Goal: Task Accomplishment & Management: Complete application form

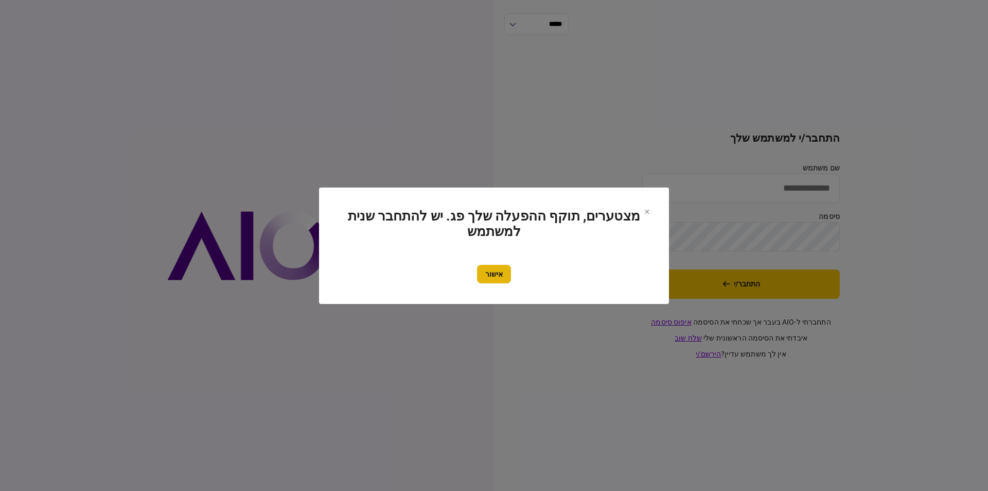
type input "**********"
click at [496, 278] on button "אישור" at bounding box center [494, 274] width 34 height 19
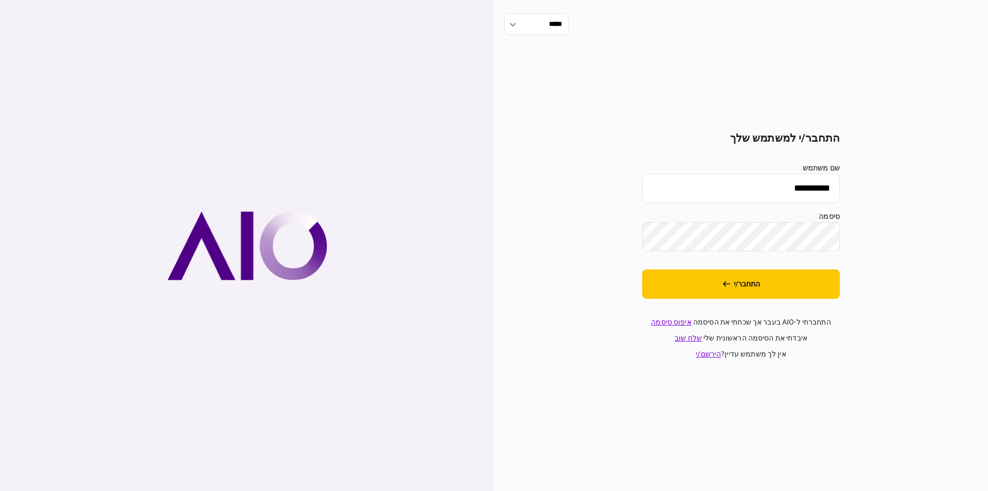
click at [696, 300] on section "**********" at bounding box center [741, 246] width 198 height 228
click at [697, 296] on button "התחבר/י" at bounding box center [741, 283] width 198 height 29
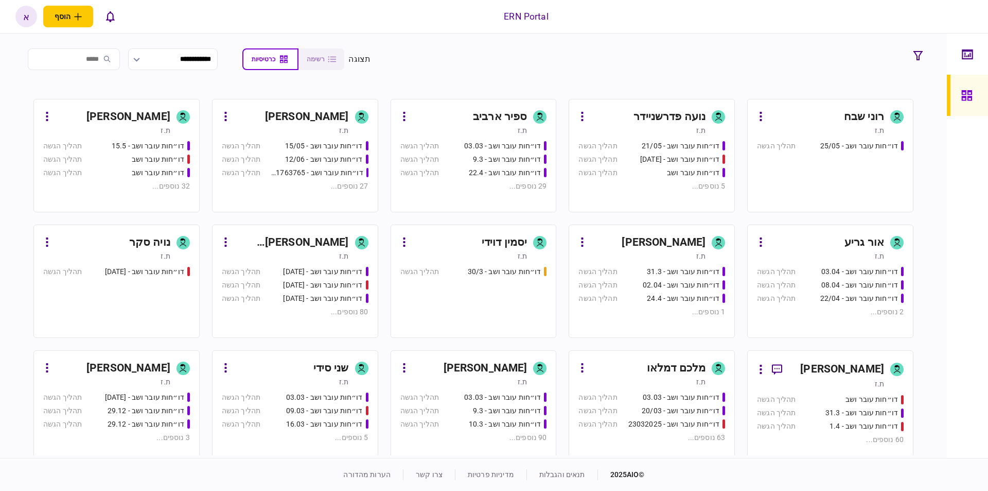
scroll to position [175, 0]
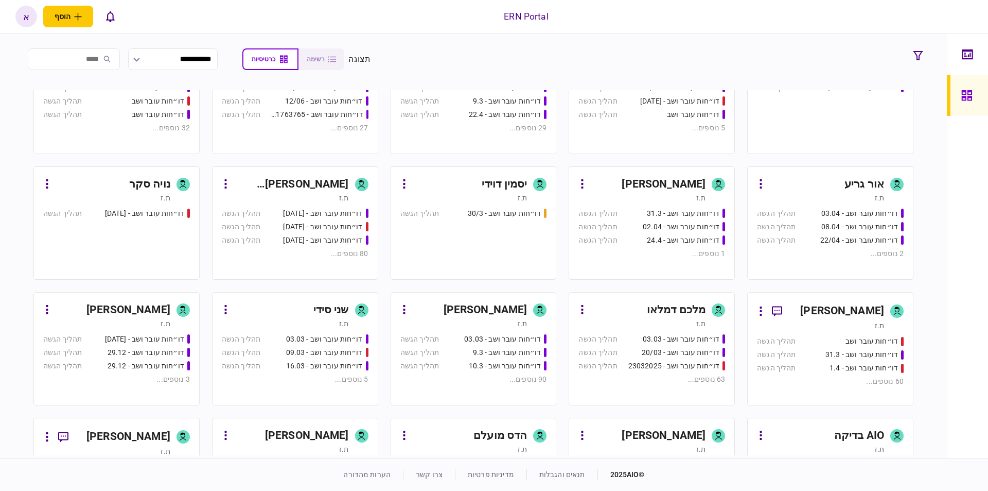
click at [499, 300] on link "איתמר שקד ת.ז דו״חות עובר ושב - 03.03 תהליך הגשה דו״חות עובר ושב - 9.3 תהליך הג…" at bounding box center [474, 348] width 166 height 113
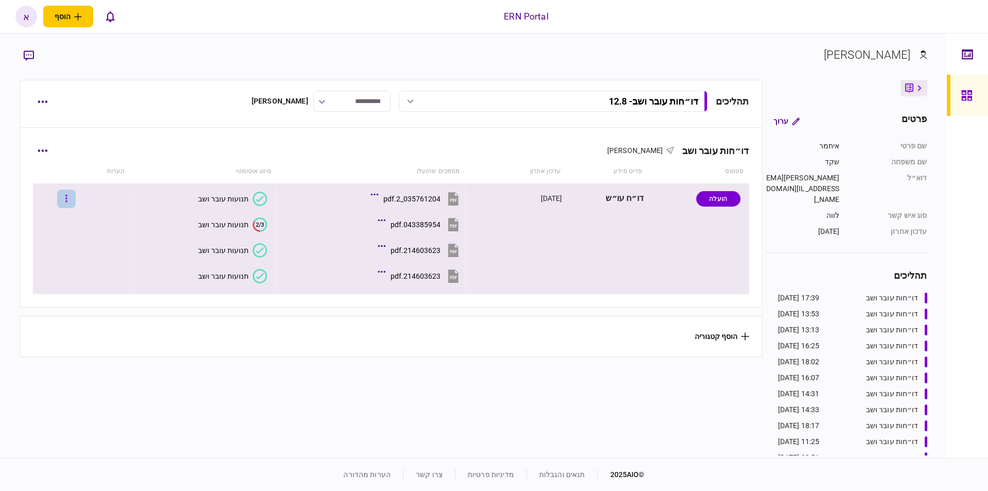
click at [76, 196] on button "button" at bounding box center [66, 198] width 19 height 19
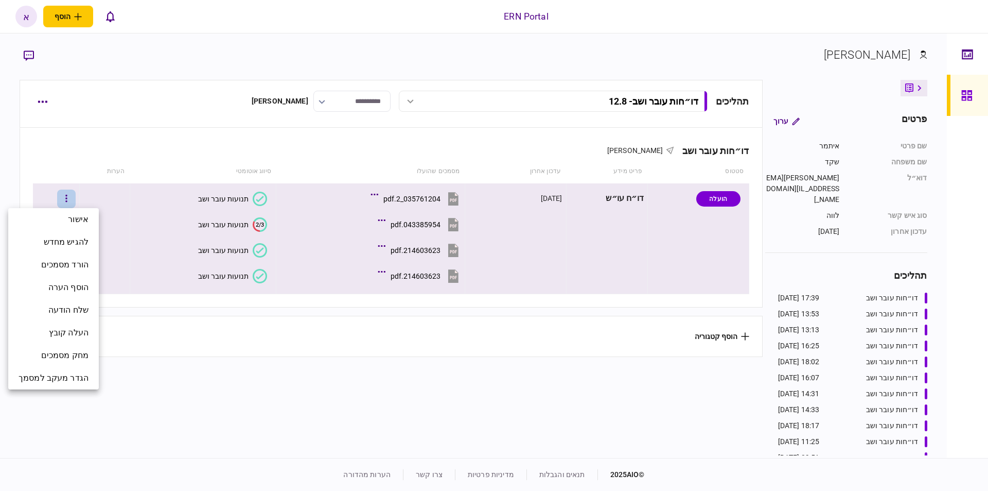
click at [74, 159] on div at bounding box center [494, 245] width 988 height 491
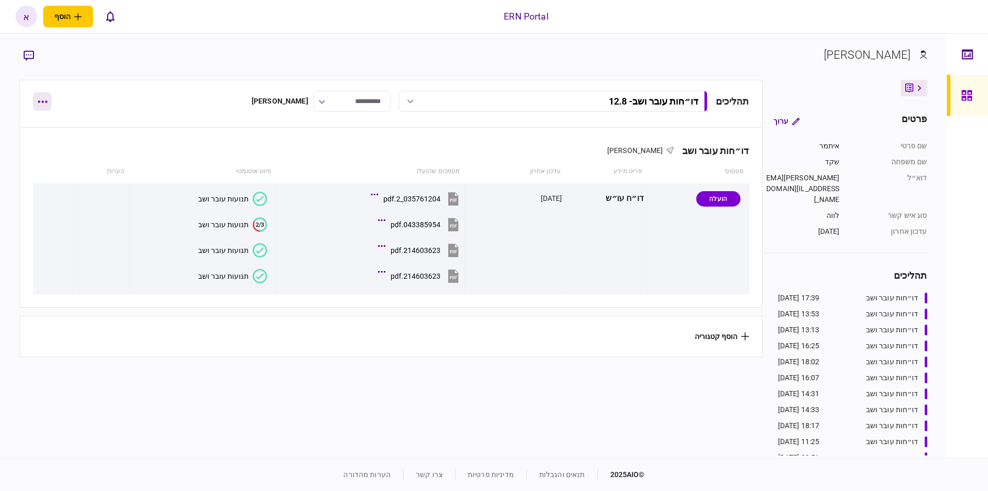
click at [41, 104] on button "button" at bounding box center [42, 101] width 19 height 19
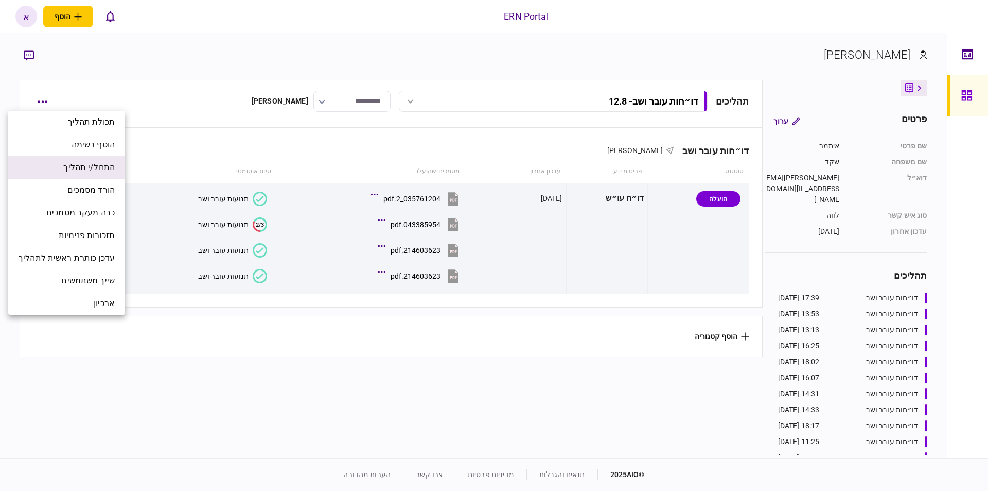
click at [72, 168] on span "התחל/י תהליך" at bounding box center [88, 167] width 51 height 12
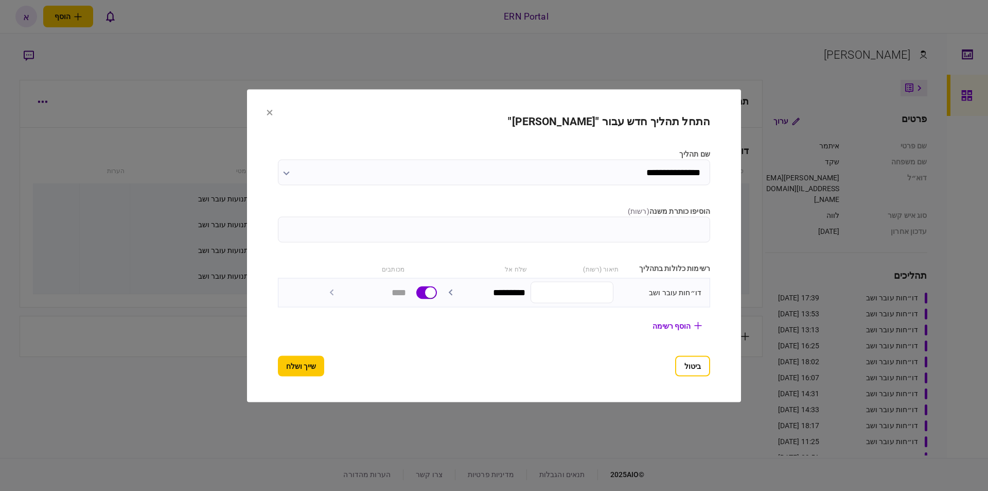
click at [483, 228] on input "הוסיפו כותרת משנה ( רשות )" at bounding box center [494, 229] width 432 height 26
type input "********"
click at [307, 362] on button "שייך ושלח" at bounding box center [301, 365] width 46 height 21
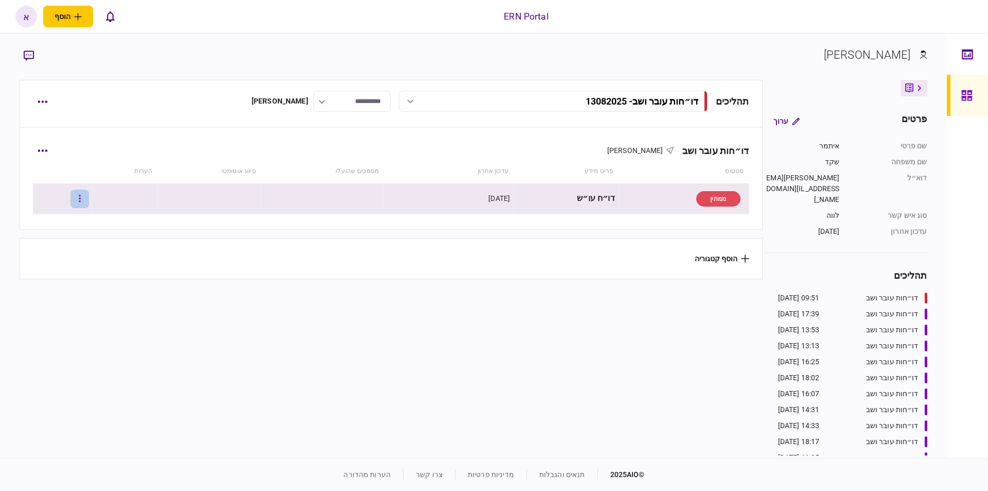
click at [81, 202] on icon "button" at bounding box center [80, 199] width 2 height 10
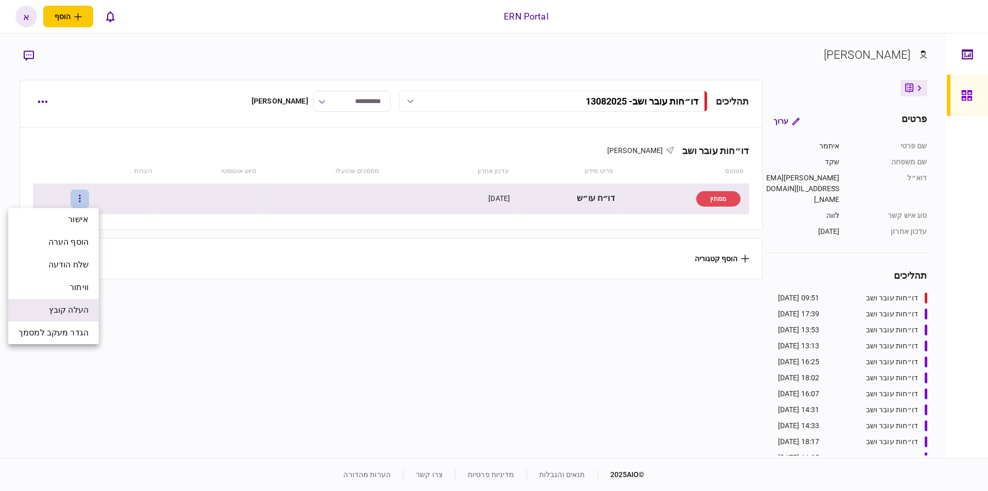
click at [84, 310] on span "העלה קובץ" at bounding box center [69, 310] width 40 height 12
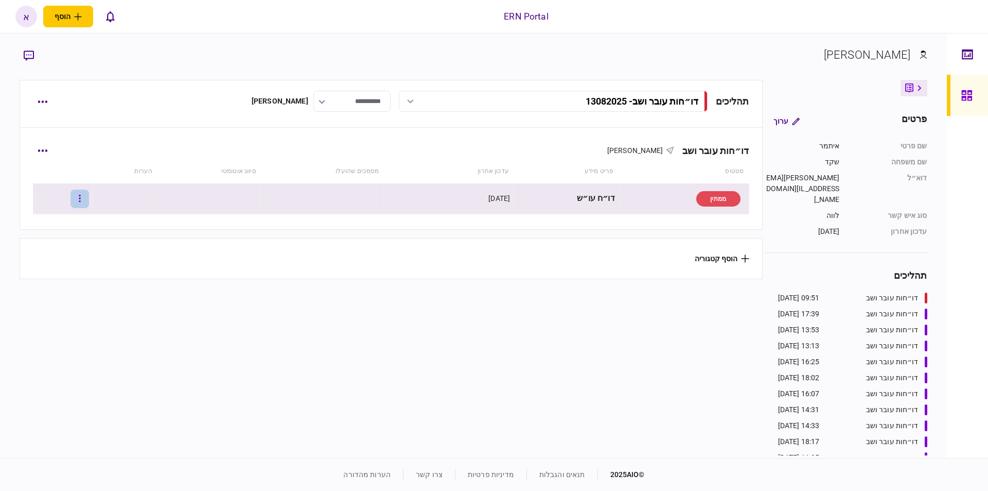
click at [83, 197] on button "button" at bounding box center [80, 198] width 19 height 19
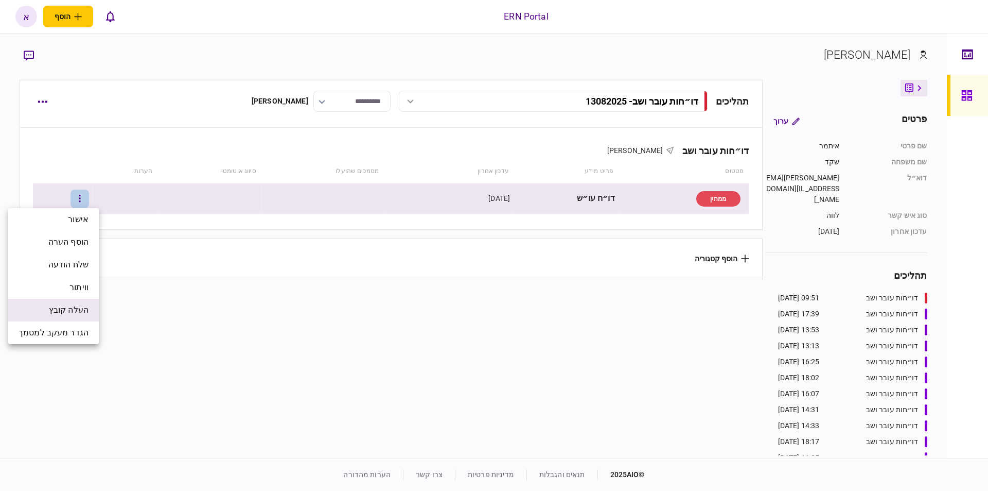
click at [85, 312] on span "העלה קובץ" at bounding box center [69, 310] width 40 height 12
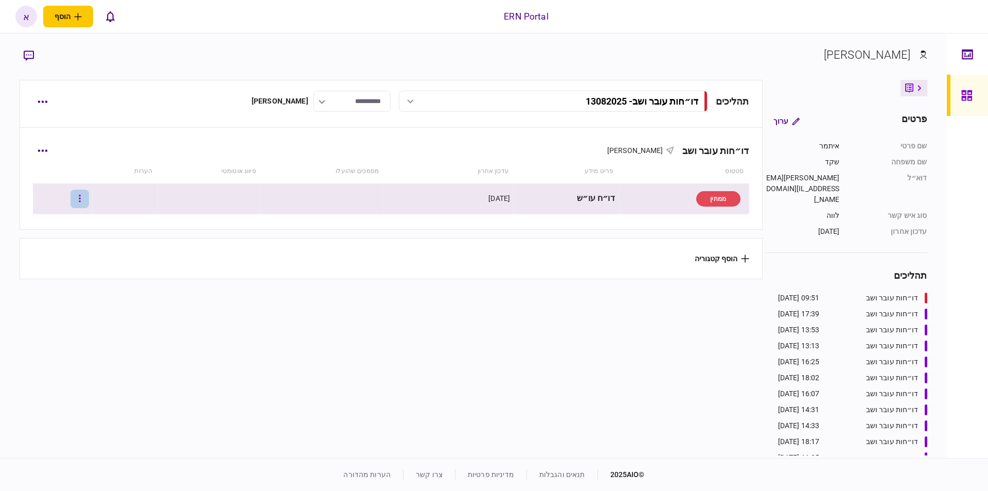
click at [89, 201] on button "button" at bounding box center [80, 198] width 19 height 19
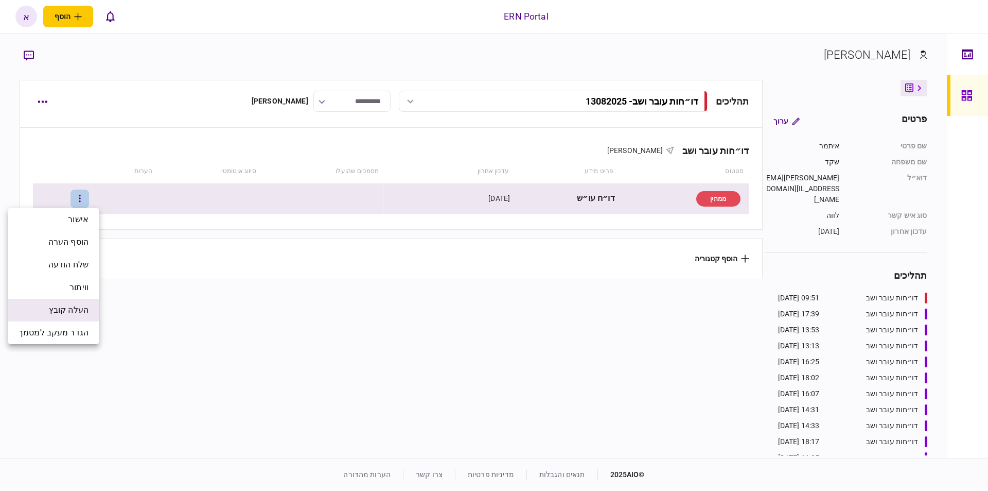
click at [86, 306] on span "העלה קובץ" at bounding box center [69, 310] width 40 height 12
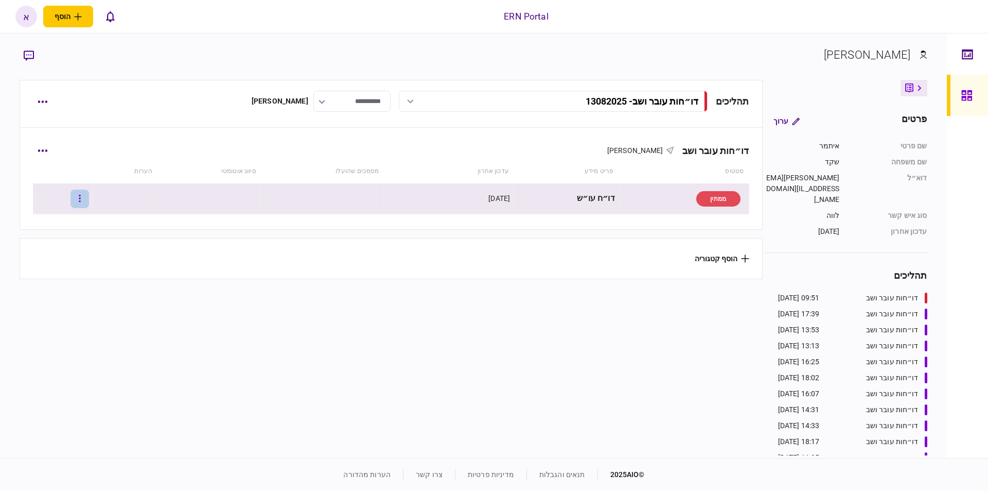
click at [83, 201] on button "button" at bounding box center [80, 198] width 19 height 19
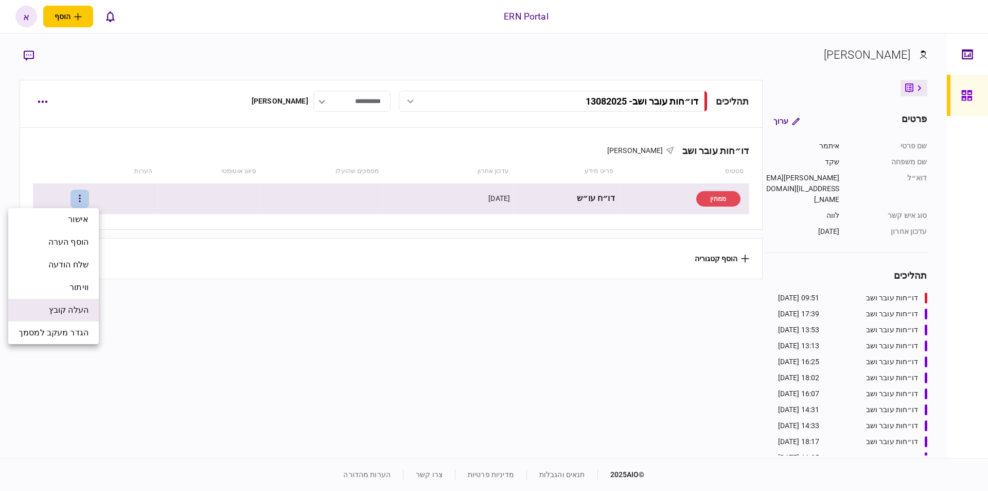
click at [38, 311] on li "העלה קובץ" at bounding box center [53, 310] width 91 height 23
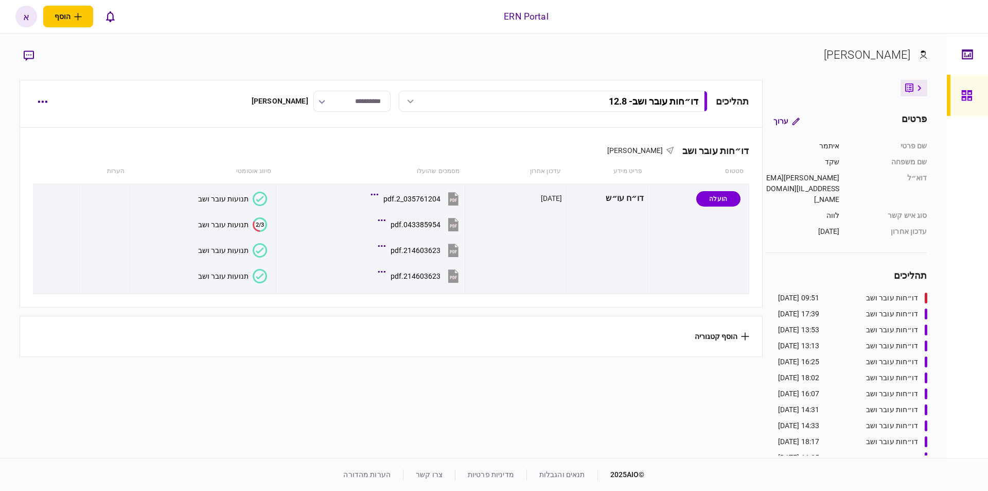
click at [531, 94] on button "דו״חות עובר ושב - 12.8" at bounding box center [553, 101] width 309 height 21
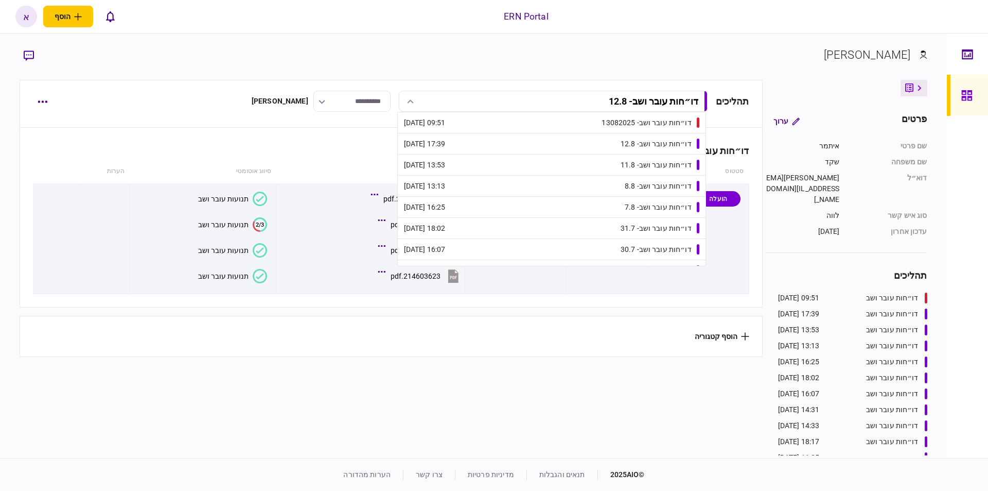
click at [531, 94] on button "דו״חות עובר ושב - 12.8" at bounding box center [553, 101] width 309 height 21
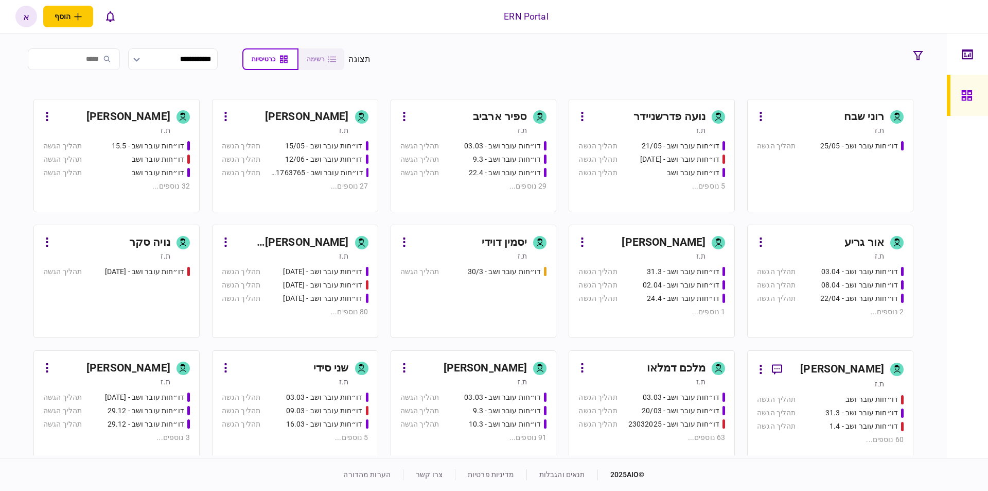
scroll to position [233, 0]
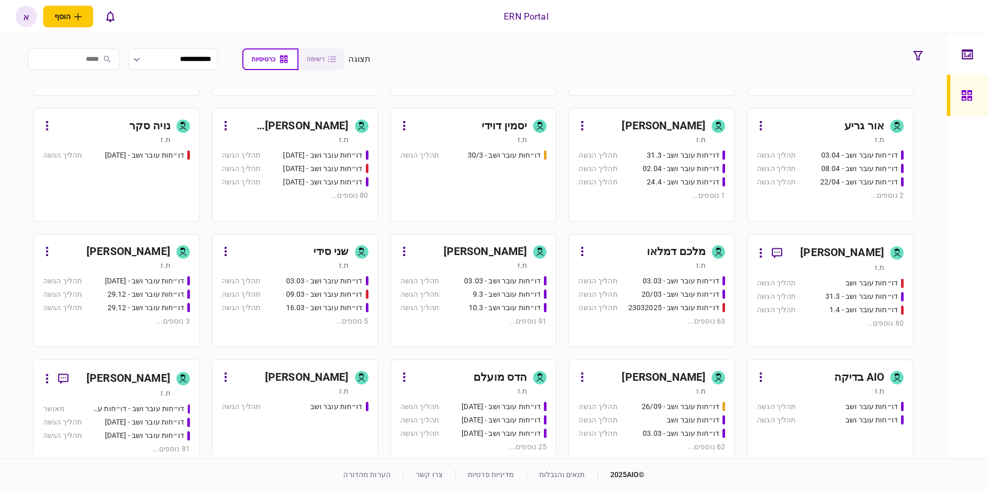
click at [489, 265] on div "ת.ז" at bounding box center [463, 265] width 127 height 10
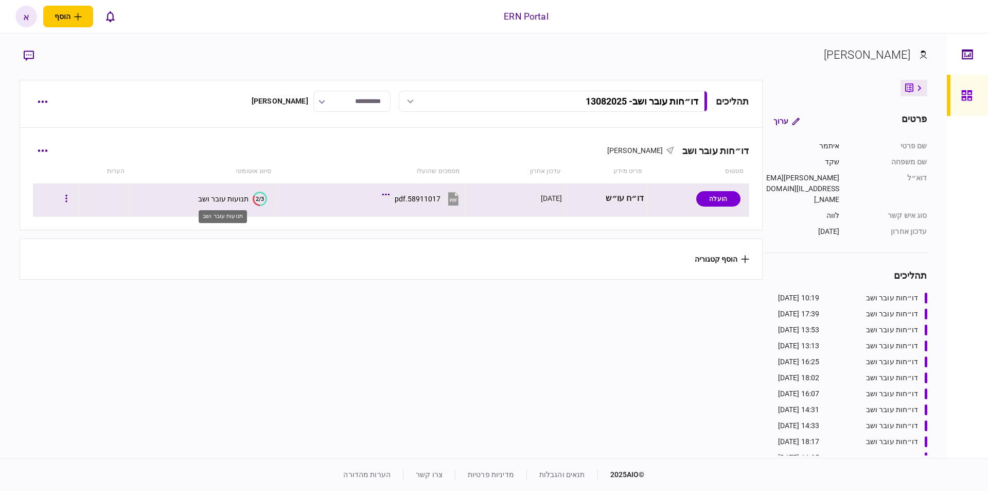
click at [224, 195] on div "תנועות עובר ושב" at bounding box center [223, 199] width 50 height 8
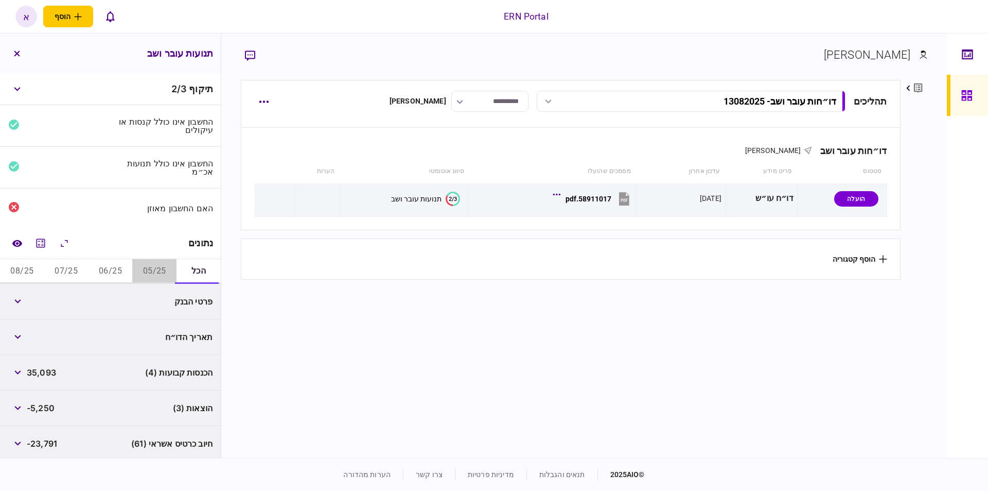
click at [137, 266] on button "05/25" at bounding box center [154, 271] width 44 height 25
click at [15, 304] on button "button" at bounding box center [17, 301] width 19 height 19
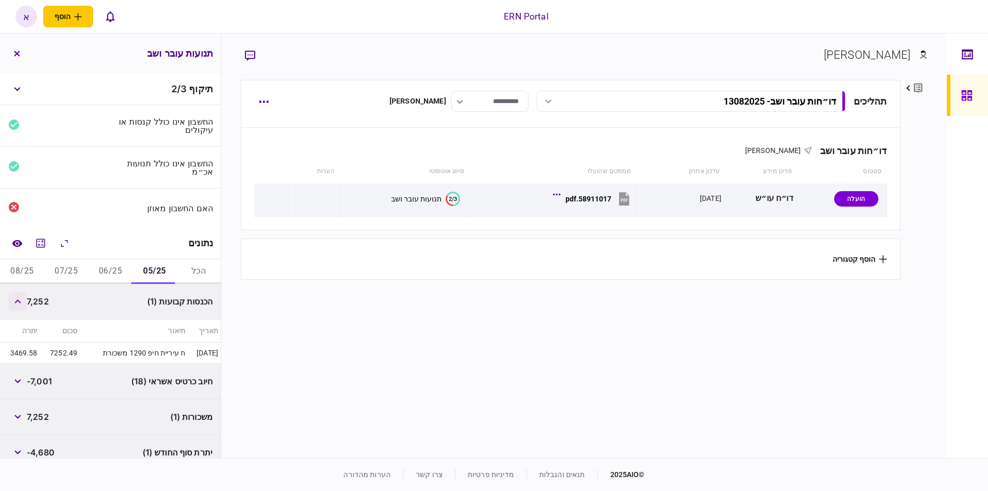
click at [15, 304] on button "button" at bounding box center [17, 301] width 19 height 19
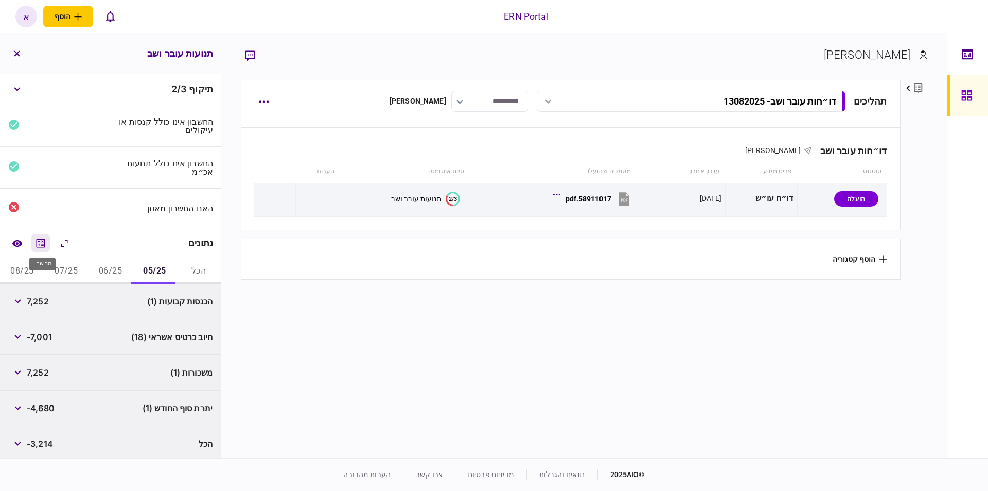
click at [40, 239] on icon "מחשבון" at bounding box center [41, 242] width 9 height 9
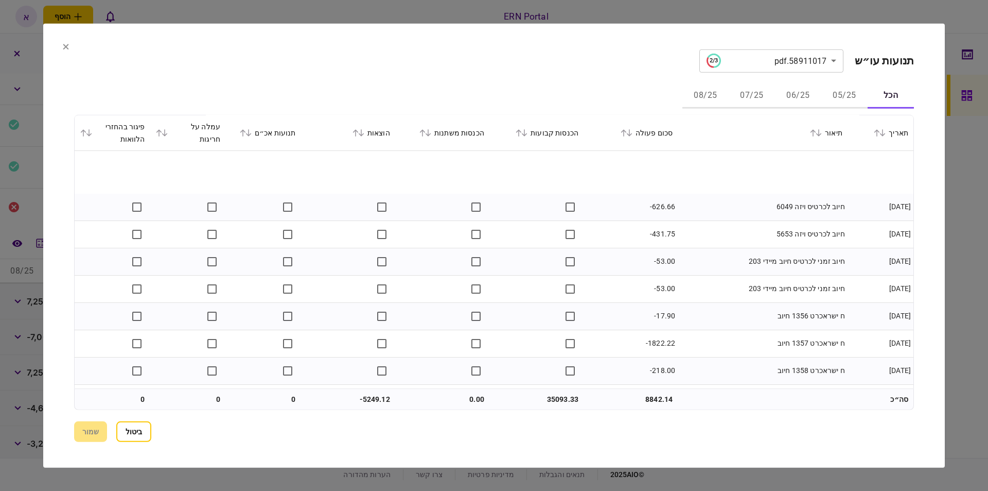
scroll to position [1919, 0]
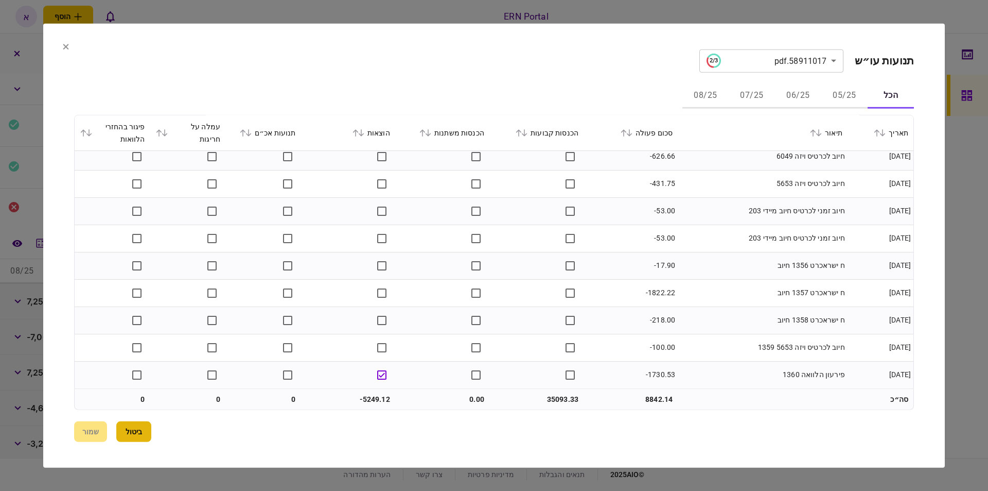
click at [131, 428] on button "ביטול" at bounding box center [133, 431] width 35 height 21
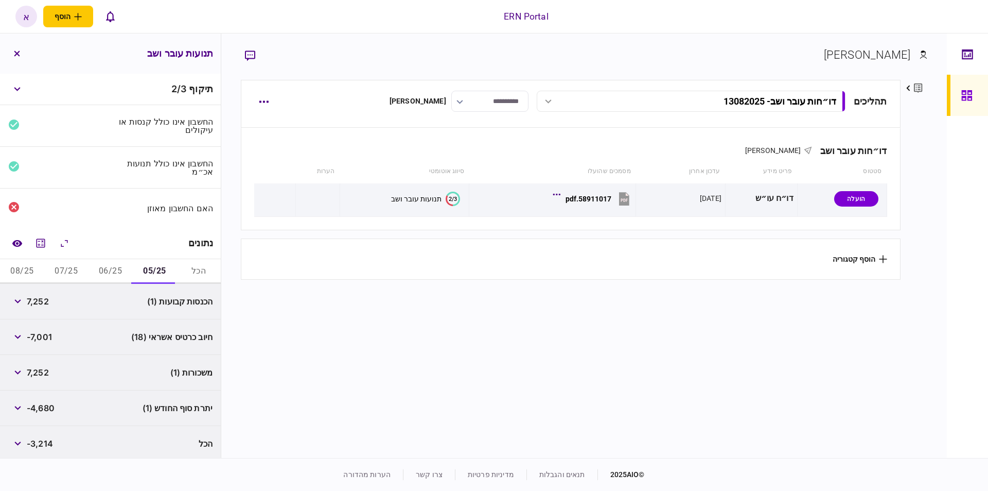
click at [37, 292] on div "7,252" at bounding box center [28, 301] width 41 height 19
click at [40, 300] on span "7,252" at bounding box center [38, 301] width 22 height 12
copy span "7,252"
click at [38, 404] on span "-4,680" at bounding box center [41, 407] width 28 height 12
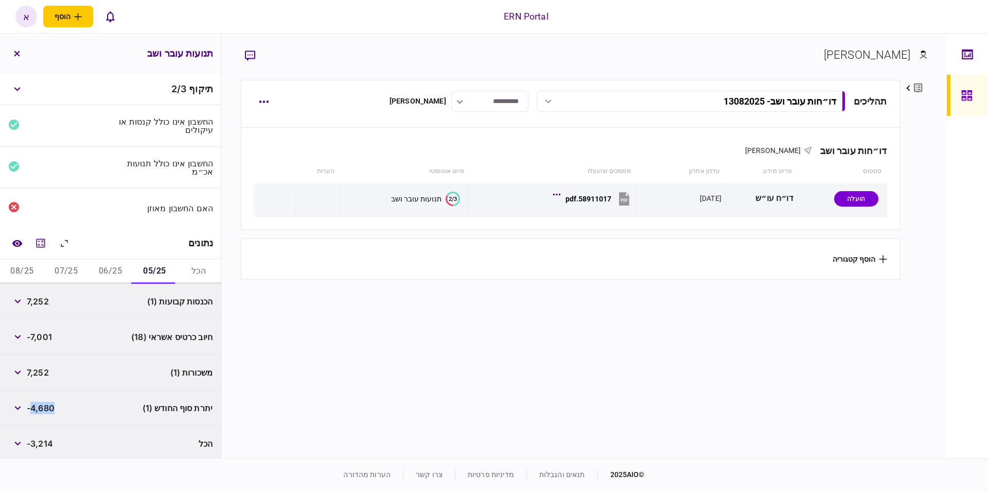
click at [38, 404] on span "-4,680" at bounding box center [41, 407] width 28 height 12
copy span "4,680"
click at [104, 260] on button "06/25" at bounding box center [111, 271] width 44 height 25
click at [43, 298] on span "7,991" at bounding box center [37, 301] width 21 height 12
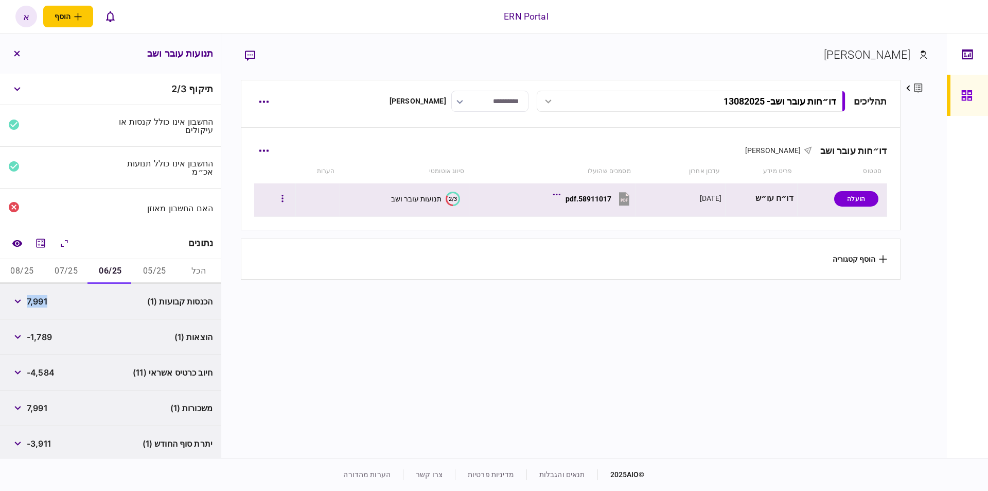
copy span "7,991"
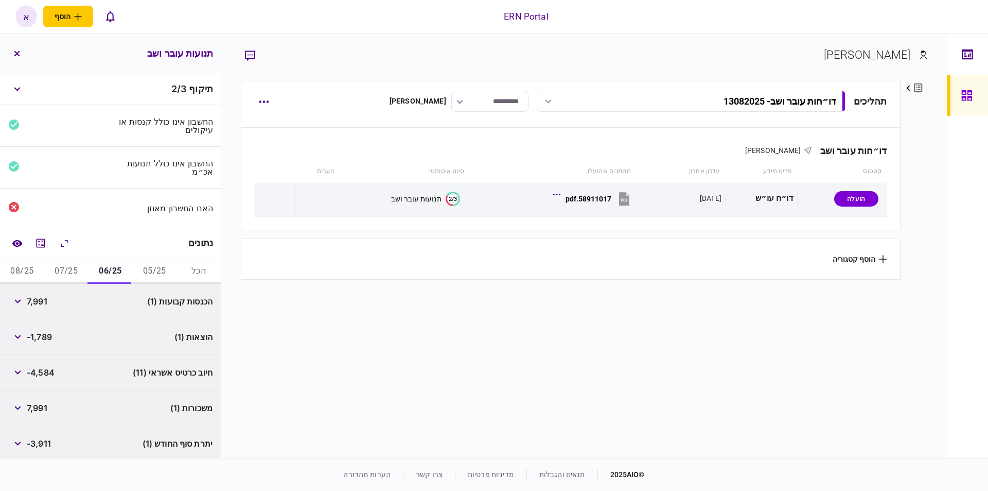
click at [46, 336] on span "-1,789" at bounding box center [39, 336] width 25 height 12
copy span "1,789"
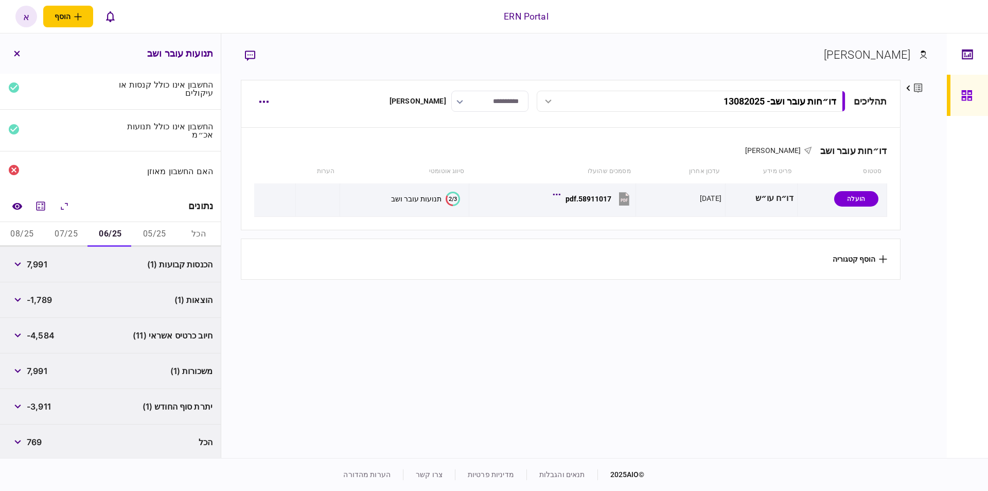
click at [37, 374] on span "7,991" at bounding box center [37, 370] width 21 height 12
click at [41, 404] on span "-3,911" at bounding box center [39, 406] width 24 height 12
copy span "3,911"
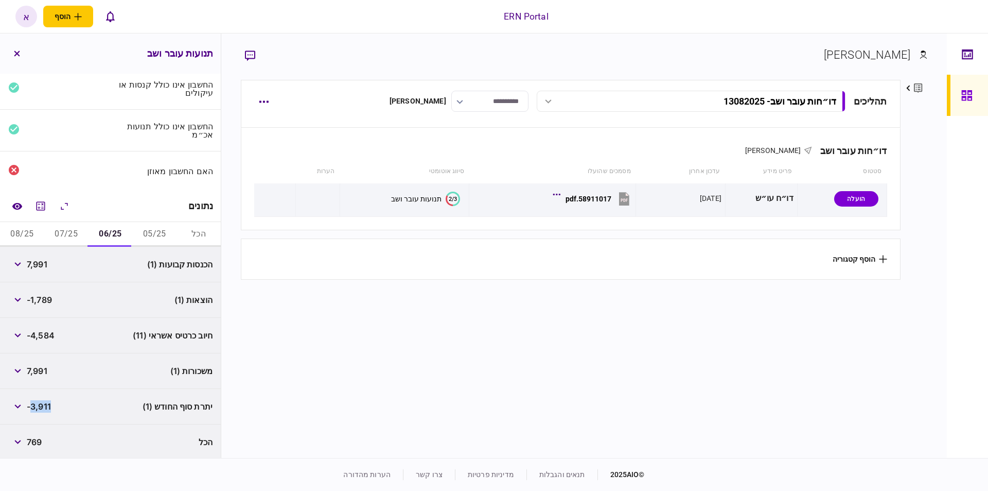
click at [70, 232] on button "07/25" at bounding box center [66, 234] width 44 height 25
click at [39, 263] on span "10,474" at bounding box center [41, 264] width 28 height 12
click at [39, 262] on span "10,474" at bounding box center [41, 264] width 28 height 12
copy span "10,474"
click at [37, 300] on span "-1,731" at bounding box center [39, 299] width 24 height 12
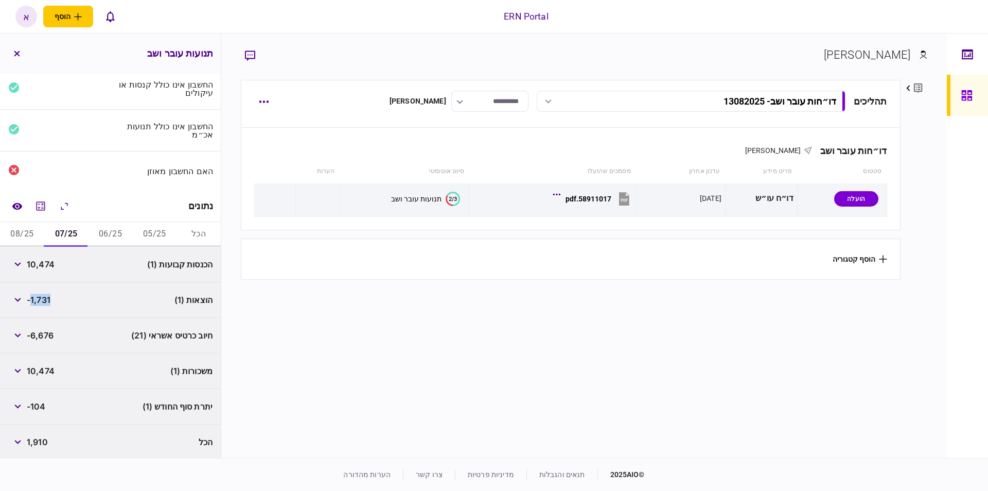
click at [37, 300] on span "-1,731" at bounding box center [39, 299] width 24 height 12
copy span "1,731"
click at [40, 403] on span "-104" at bounding box center [36, 406] width 19 height 12
copy span "104"
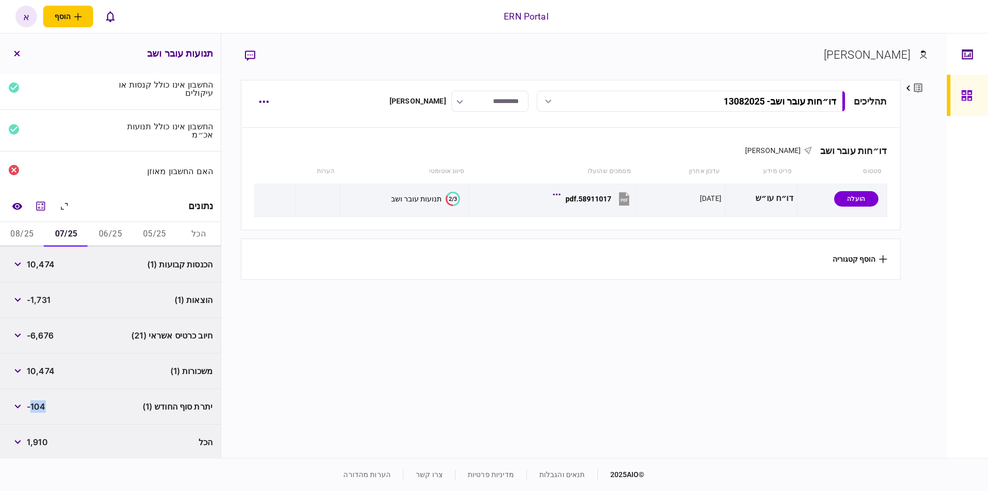
click at [33, 232] on button "08/25" at bounding box center [22, 234] width 44 height 25
click at [34, 261] on span "9,374" at bounding box center [38, 264] width 23 height 12
copy span "9,374"
click at [44, 294] on span "-1,731" at bounding box center [39, 299] width 24 height 12
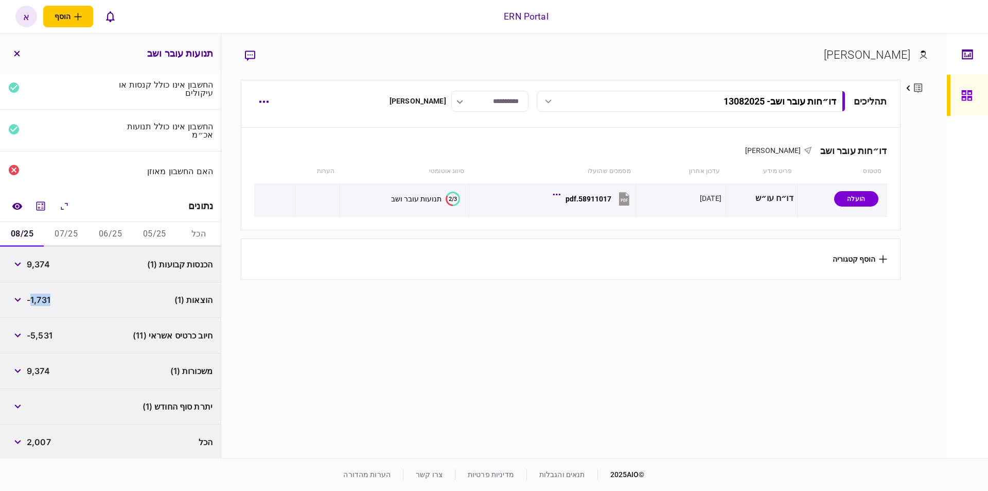
click at [44, 294] on span "-1,731" at bounding box center [39, 299] width 24 height 12
copy span "1,731"
click at [20, 406] on icon "button" at bounding box center [17, 406] width 7 height 4
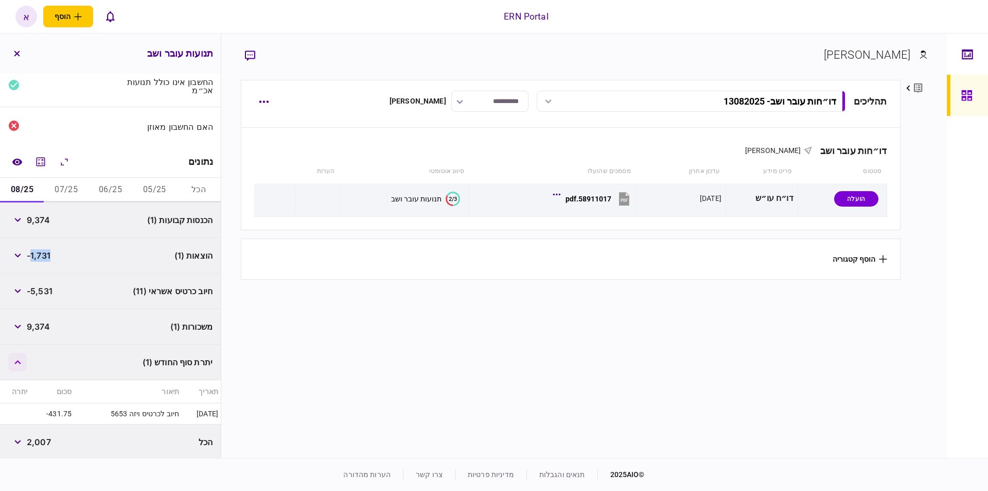
click at [22, 365] on button "button" at bounding box center [17, 362] width 19 height 19
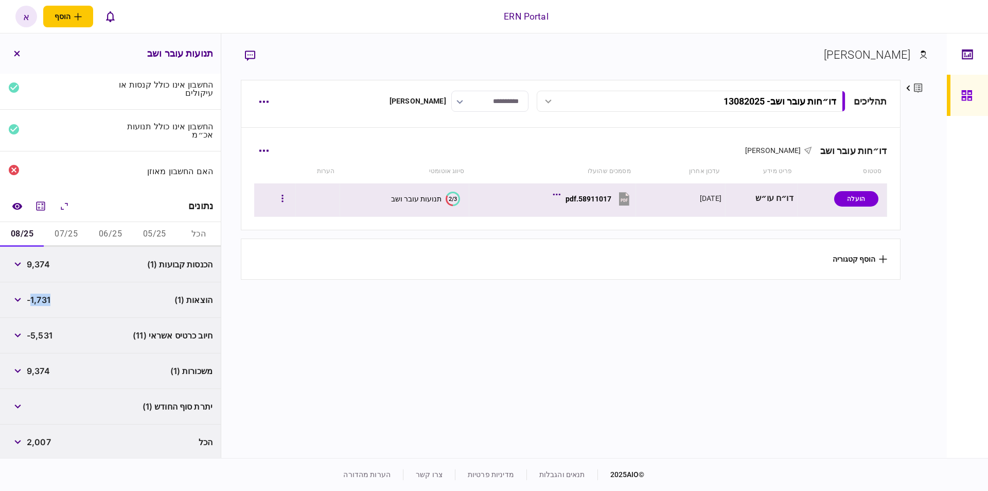
click at [587, 203] on button "58911017.pdf" at bounding box center [593, 198] width 77 height 23
click at [612, 202] on button "58911017.pdf" at bounding box center [593, 198] width 77 height 23
click at [453, 201] on text "2/3" at bounding box center [453, 198] width 8 height 7
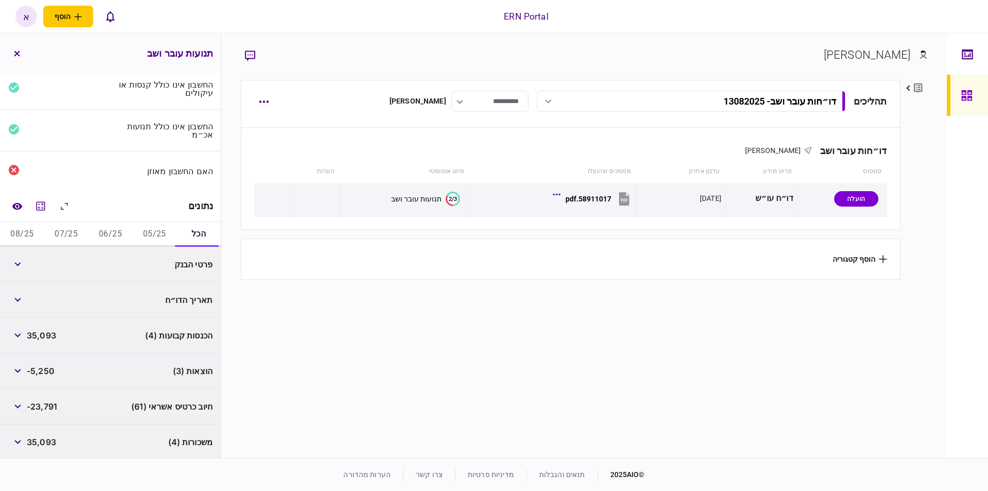
click at [33, 232] on button "08/25" at bounding box center [22, 234] width 44 height 25
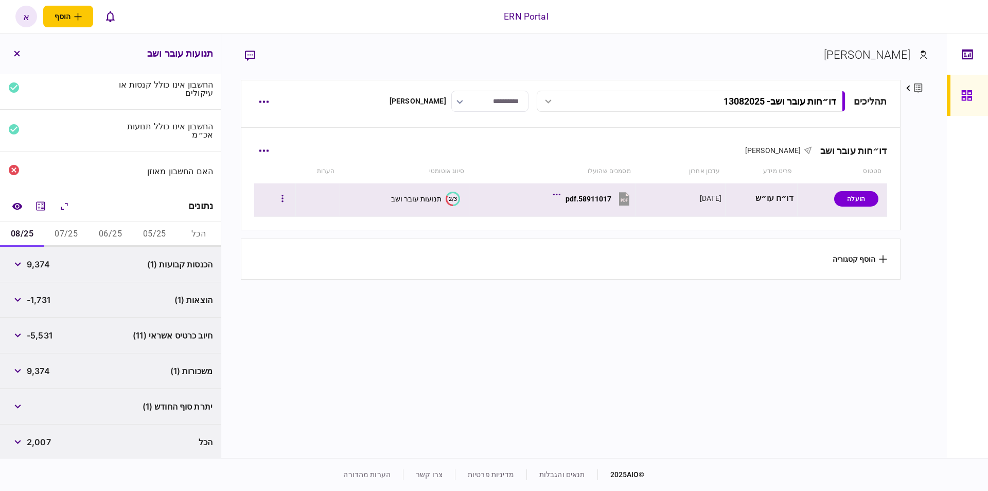
click at [576, 207] on button "58911017.pdf" at bounding box center [593, 198] width 77 height 23
click at [437, 198] on div "תנועות עובר ושב" at bounding box center [416, 199] width 50 height 8
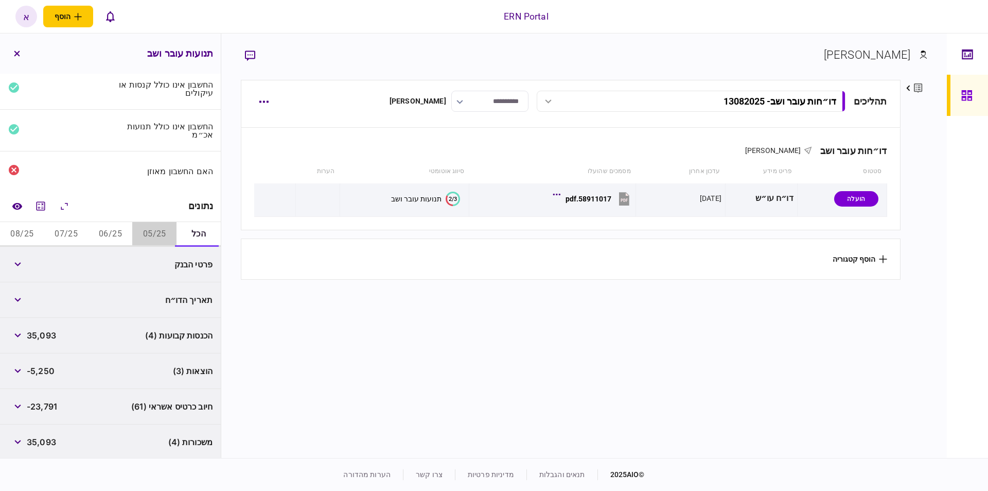
click at [141, 229] on button "05/25" at bounding box center [154, 234] width 44 height 25
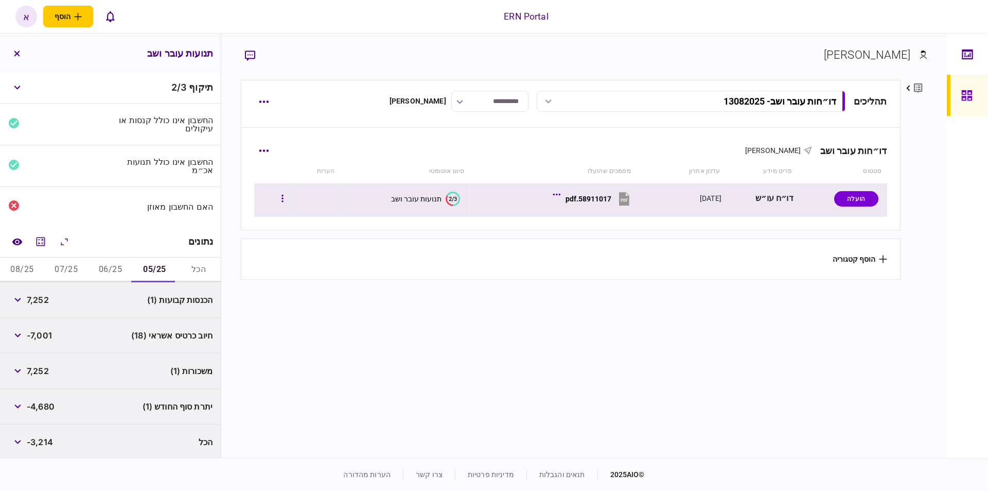
click at [552, 207] on section "58911017.pdf" at bounding box center [555, 200] width 154 height 26
click at [598, 206] on button "58911017.pdf" at bounding box center [593, 198] width 77 height 23
click at [591, 206] on button "58911017.pdf" at bounding box center [593, 198] width 77 height 23
click at [586, 197] on div "58911017.pdf" at bounding box center [589, 199] width 46 height 8
click at [616, 196] on button "58911017.pdf" at bounding box center [593, 198] width 77 height 23
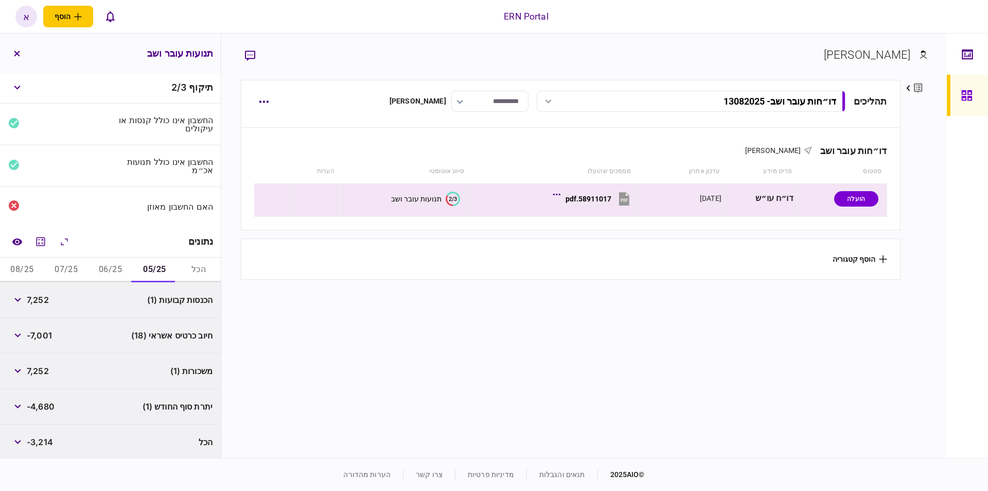
click at [47, 302] on span "7,252" at bounding box center [38, 299] width 22 height 12
click at [46, 301] on span "7,252" at bounding box center [38, 299] width 22 height 12
click at [44, 404] on span "-4,680" at bounding box center [41, 406] width 28 height 12
click at [118, 258] on button "06/25" at bounding box center [111, 269] width 44 height 25
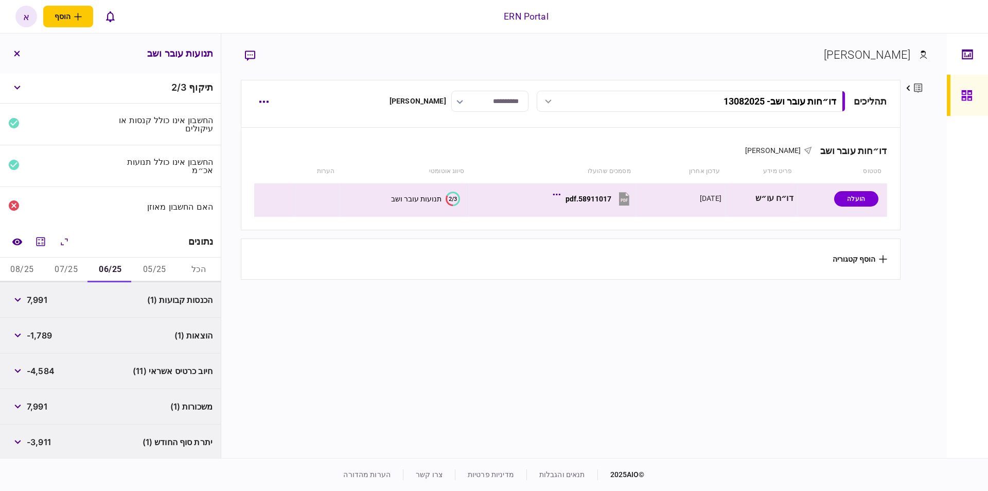
click at [44, 295] on span "7,991" at bounding box center [37, 299] width 21 height 12
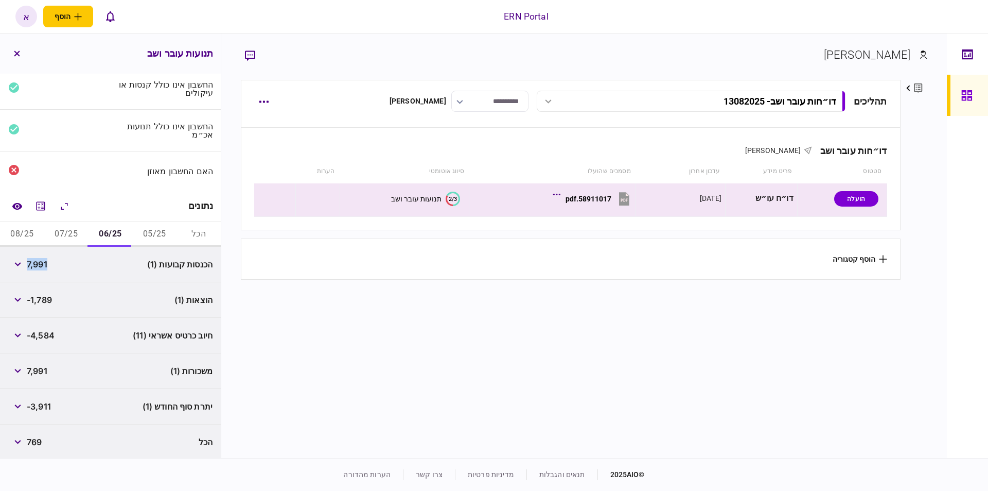
click at [46, 404] on span "-3,911" at bounding box center [39, 406] width 24 height 12
click at [47, 299] on span "-1,789" at bounding box center [39, 299] width 25 height 12
click at [78, 228] on button "07/25" at bounding box center [66, 234] width 44 height 25
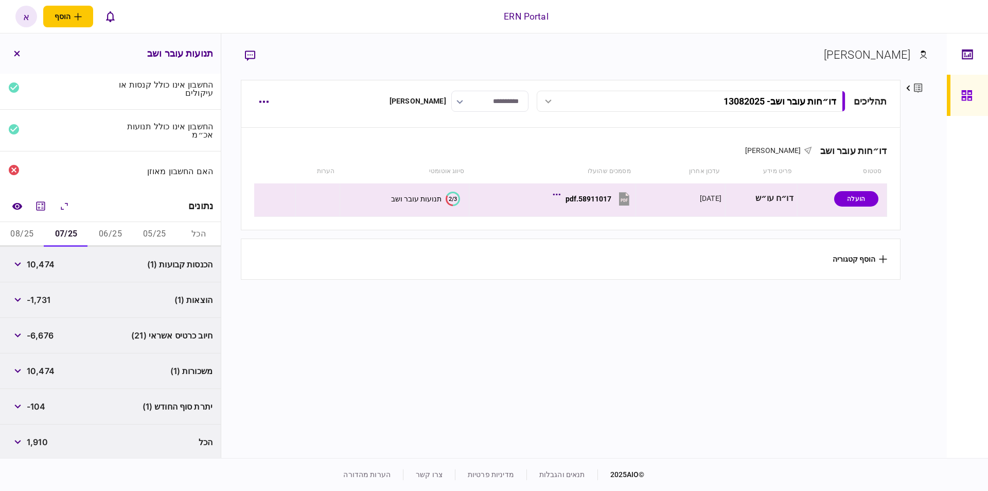
click at [45, 268] on span "10,474" at bounding box center [41, 264] width 28 height 12
click at [41, 295] on span "-1,731" at bounding box center [39, 299] width 24 height 12
click at [38, 407] on span "-104" at bounding box center [36, 406] width 19 height 12
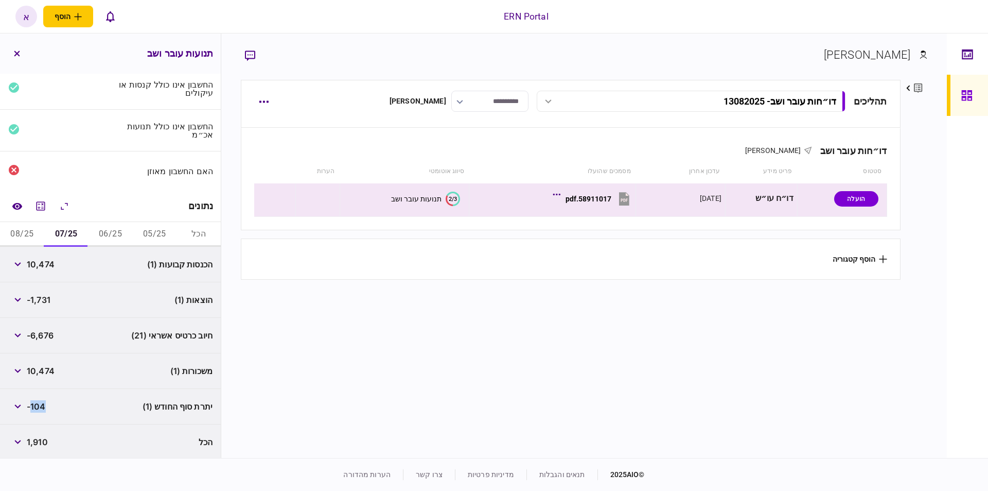
click at [38, 407] on span "-104" at bounding box center [36, 406] width 19 height 12
click at [29, 229] on button "08/25" at bounding box center [22, 234] width 44 height 25
click at [38, 260] on span "9,374" at bounding box center [38, 264] width 23 height 12
click at [43, 302] on span "-1,731" at bounding box center [39, 299] width 24 height 12
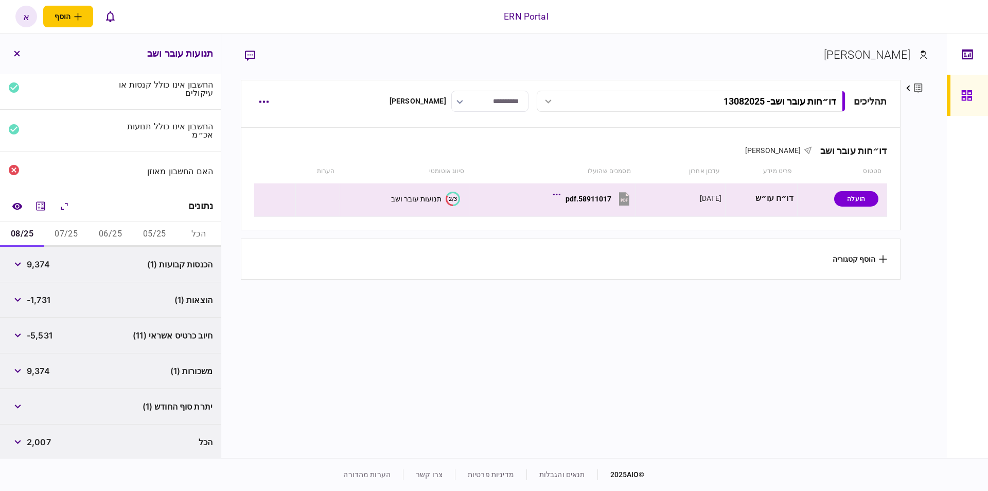
click at [43, 302] on span "-1,731" at bounding box center [39, 299] width 24 height 12
click at [45, 370] on span "9,374" at bounding box center [38, 370] width 23 height 12
click at [608, 205] on button "58911017.pdf" at bounding box center [593, 198] width 77 height 23
